Goal: Information Seeking & Learning: Find specific fact

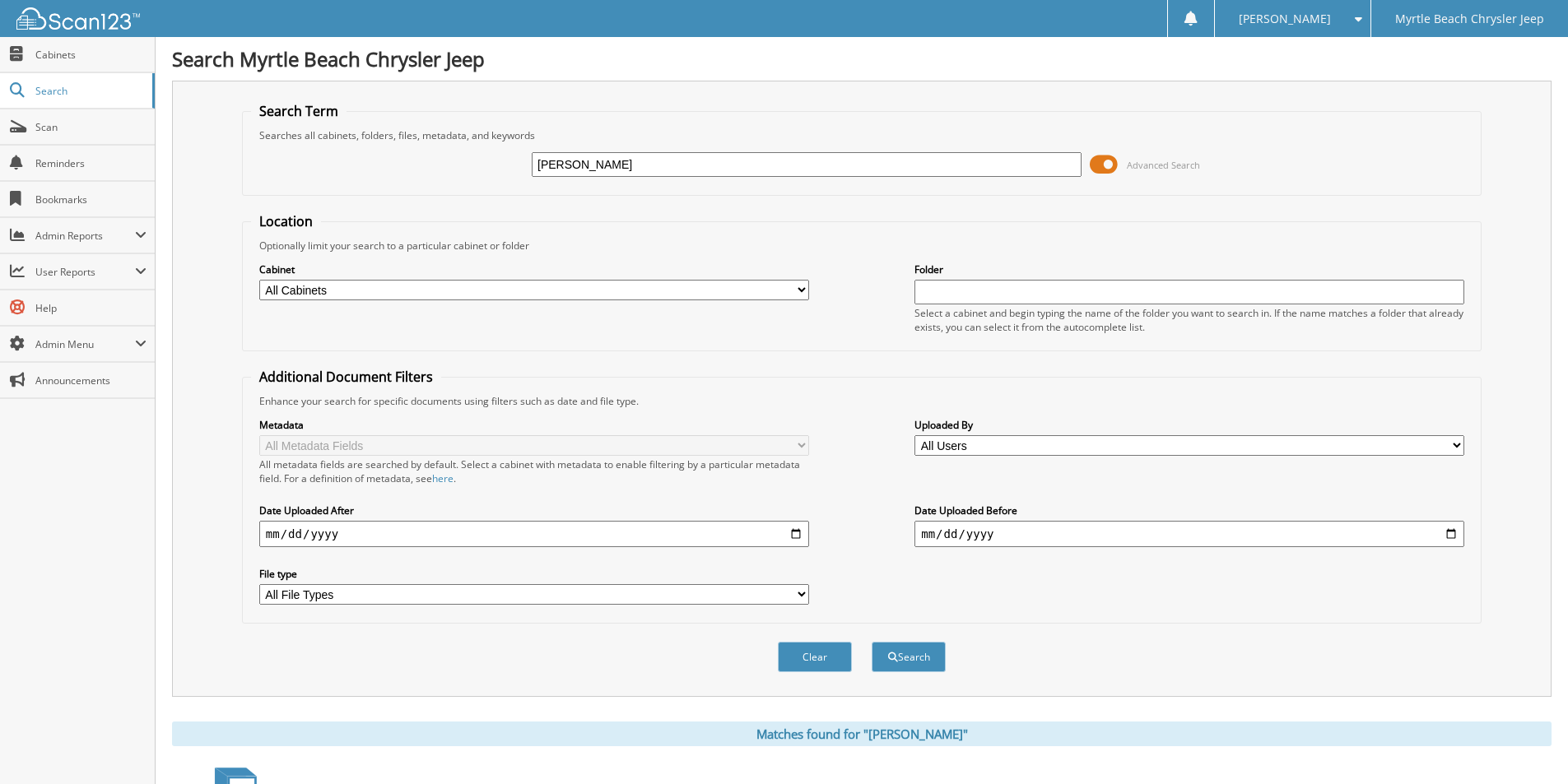
drag, startPoint x: 416, startPoint y: 156, endPoint x: 156, endPoint y: 156, distance: 260.0
type input "48204"
click at [872, 642] on button "Search" at bounding box center [909, 657] width 74 height 31
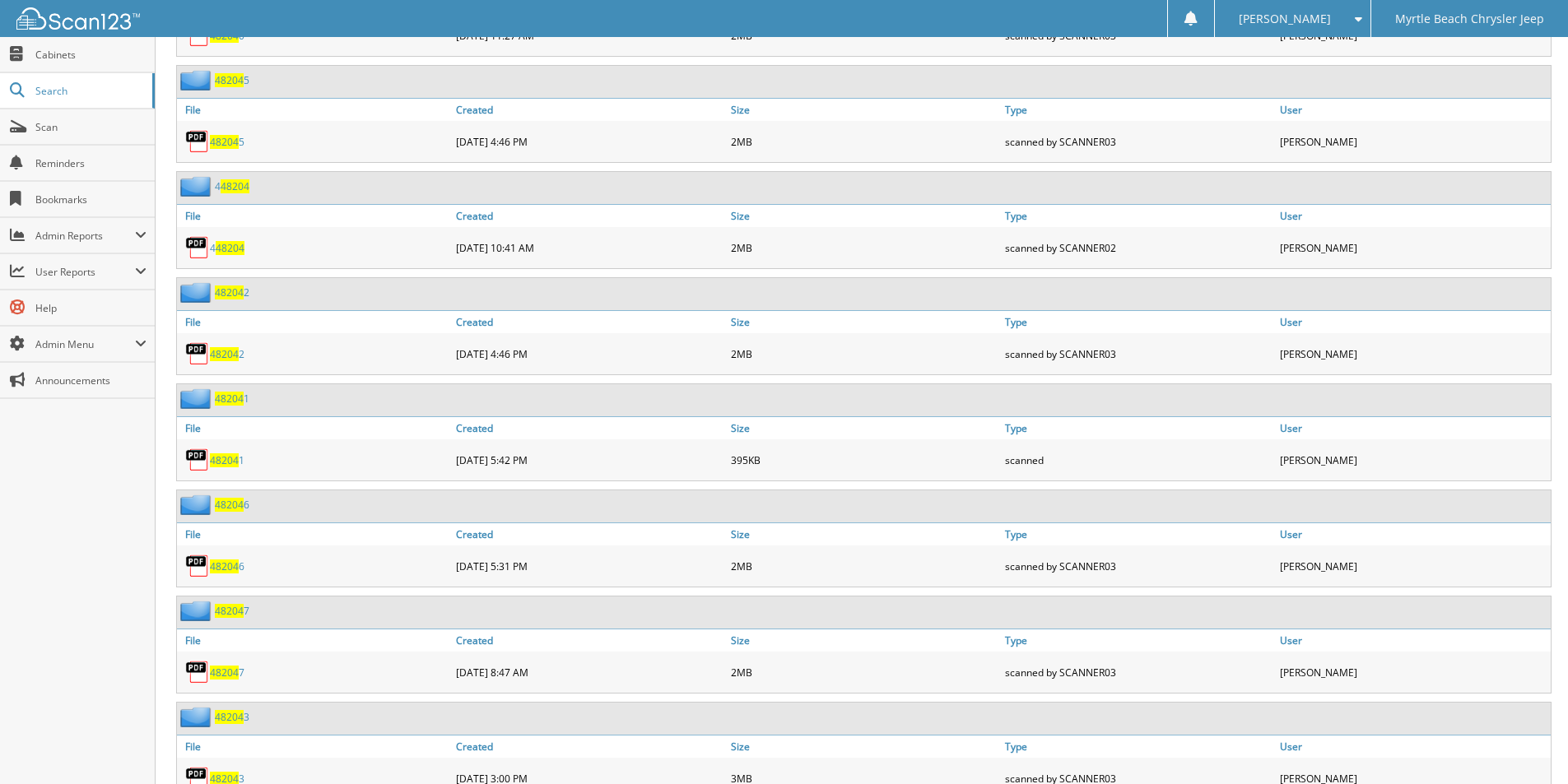
scroll to position [1550, 0]
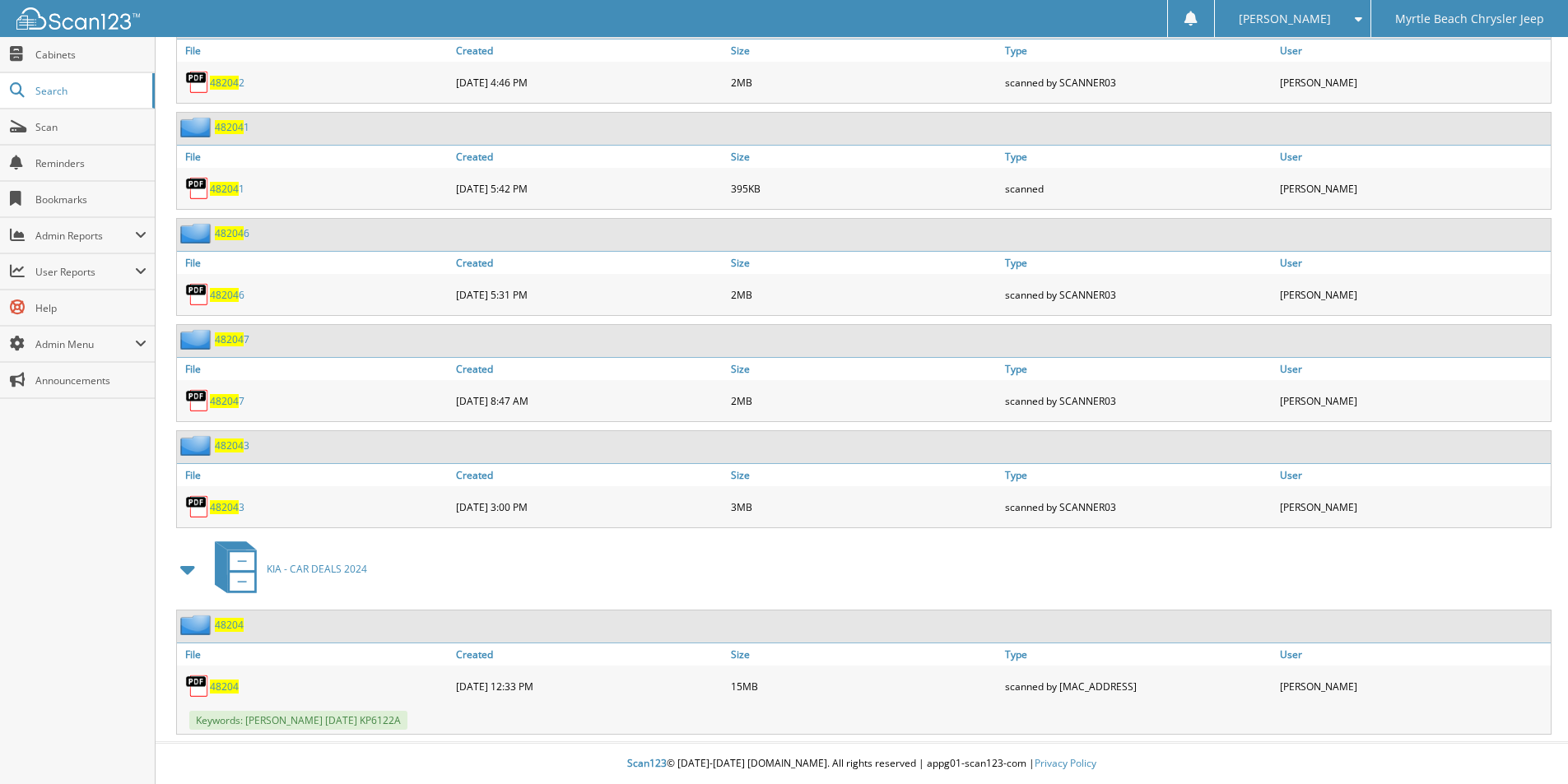
click at [225, 685] on span "48204" at bounding box center [224, 686] width 29 height 14
drag, startPoint x: 345, startPoint y: 721, endPoint x: 248, endPoint y: 721, distance: 97.0
click at [248, 721] on span "Keywords: [PERSON_NAME] [DATE] KP6122A" at bounding box center [298, 720] width 218 height 19
copy span "[PERSON_NAME]"
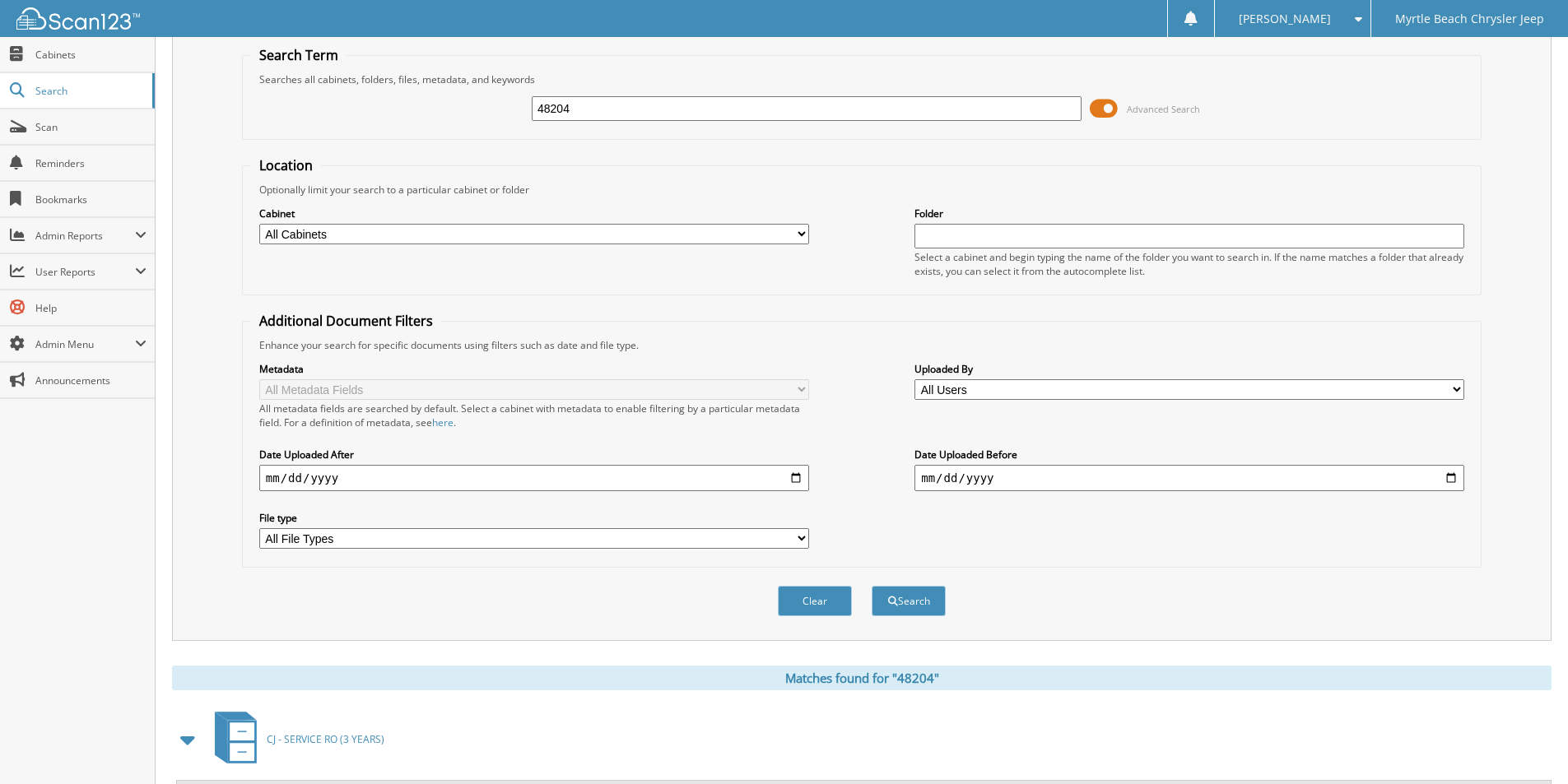
scroll to position [0, 0]
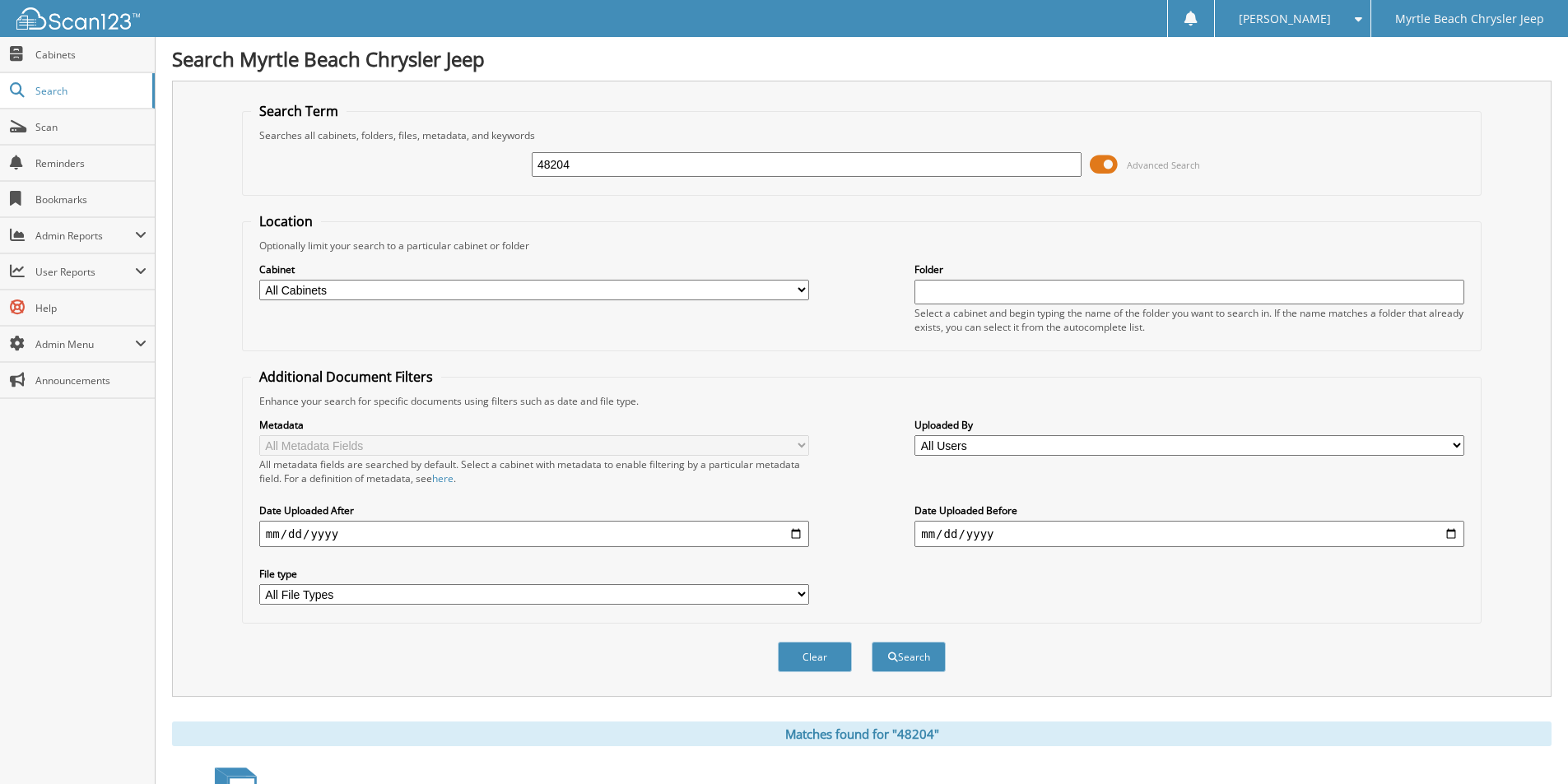
drag, startPoint x: 609, startPoint y: 161, endPoint x: 328, endPoint y: 160, distance: 281.0
click at [328, 160] on div "48204 Advanced Search" at bounding box center [862, 164] width 1222 height 44
paste input "[PERSON_NAME]"
type input "[PERSON_NAME]"
click at [872, 642] on button "Search" at bounding box center [909, 657] width 74 height 31
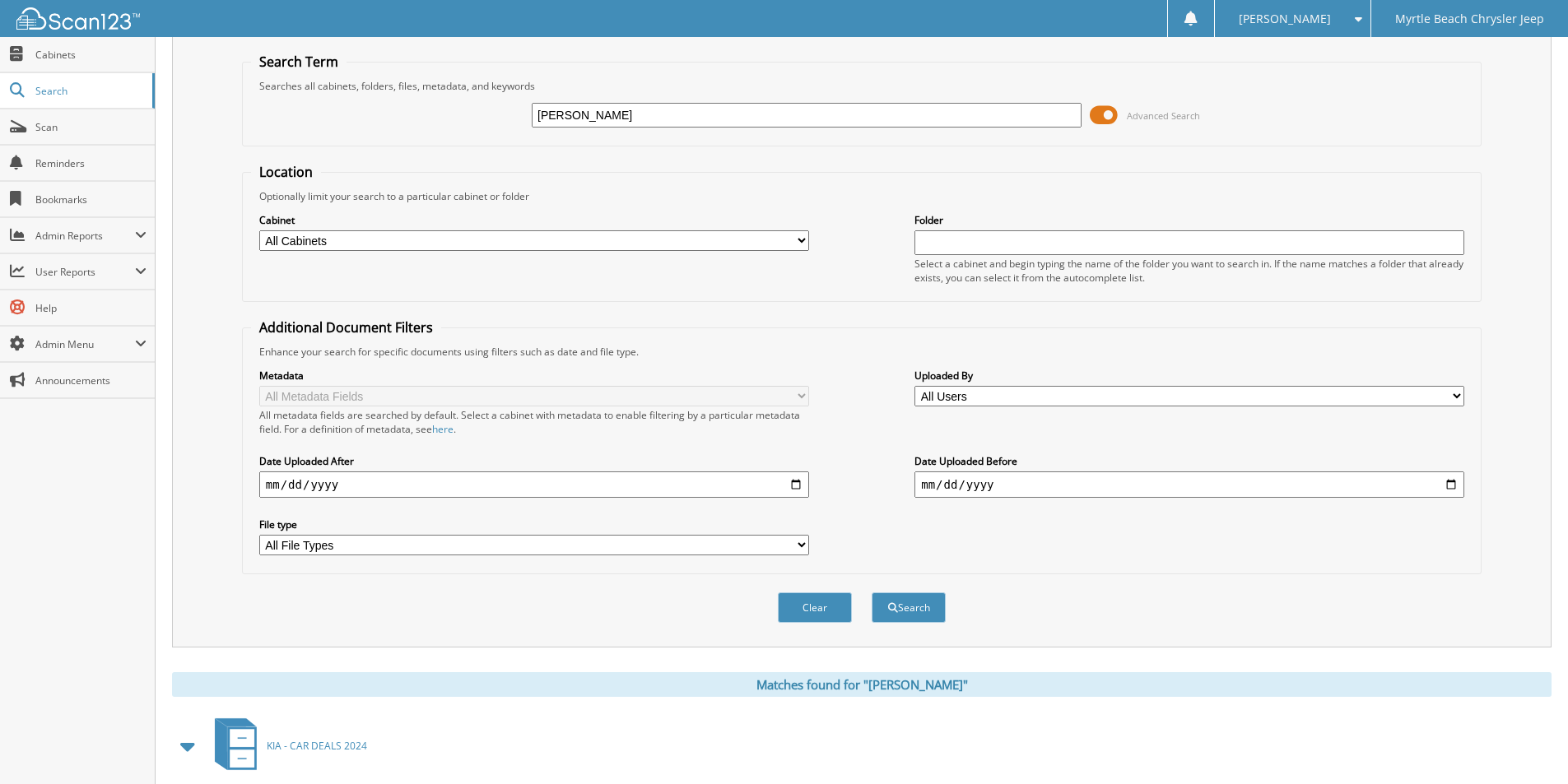
scroll to position [227, 0]
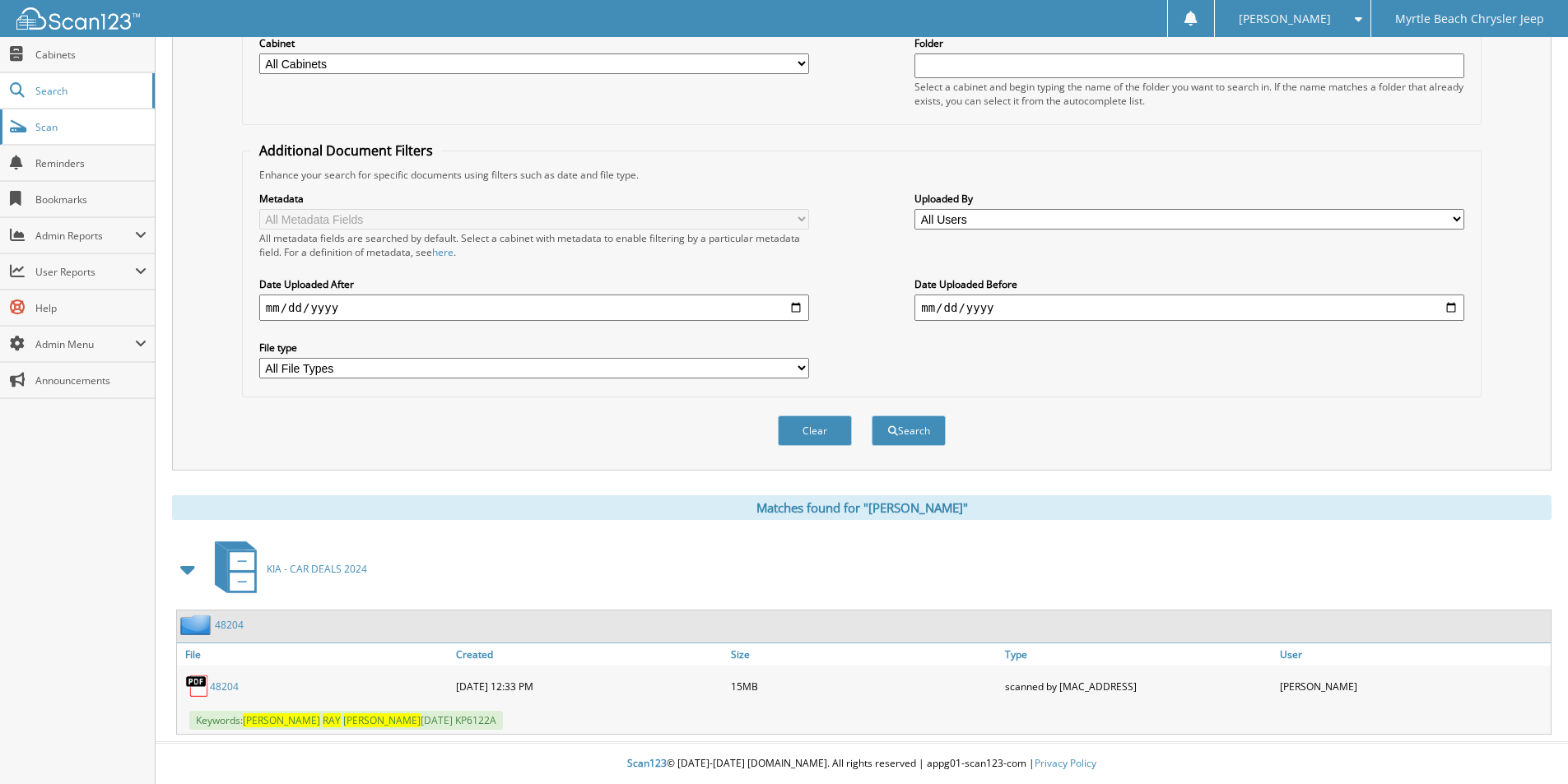
click at [56, 124] on span "Scan" at bounding box center [90, 127] width 111 height 14
